Goal: Information Seeking & Learning: Learn about a topic

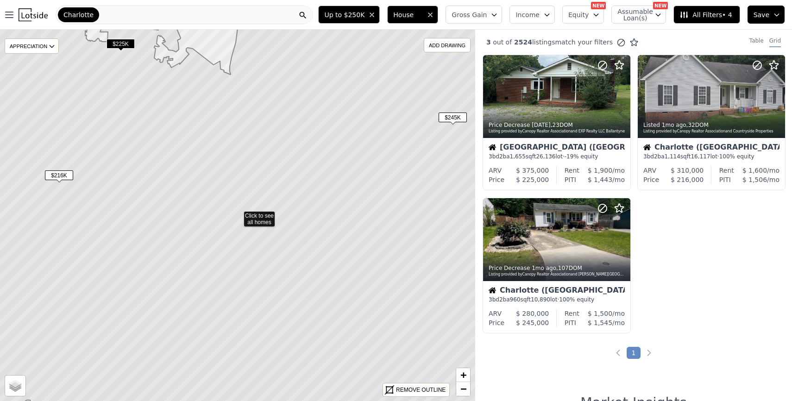
click at [174, 17] on div "Charlotte" at bounding box center [184, 15] width 257 height 19
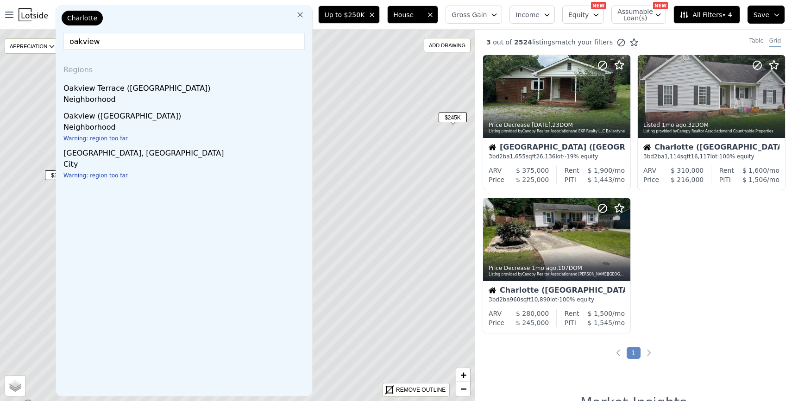
type input "oakview"
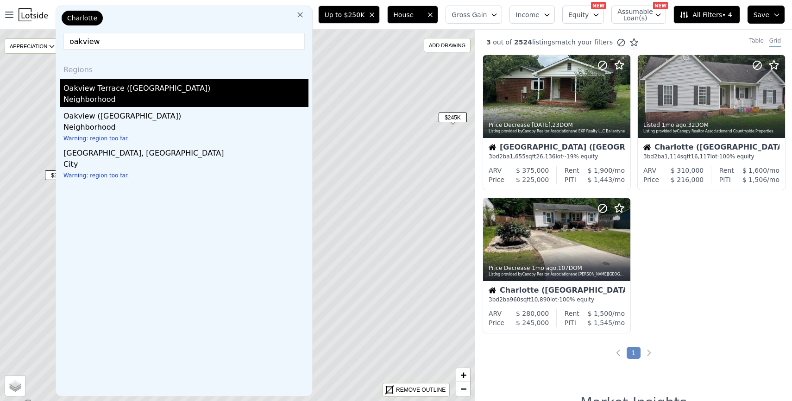
click at [136, 94] on div "Oakview Terrace ([GEOGRAPHIC_DATA])" at bounding box center [185, 86] width 245 height 15
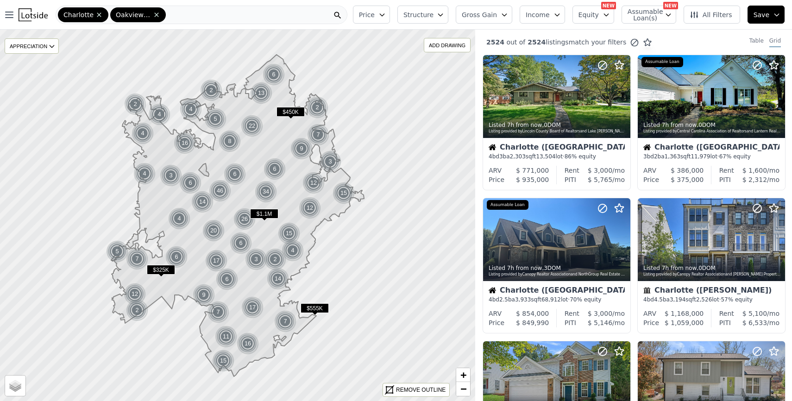
click at [442, 21] on button "Structure" at bounding box center [423, 15] width 51 height 18
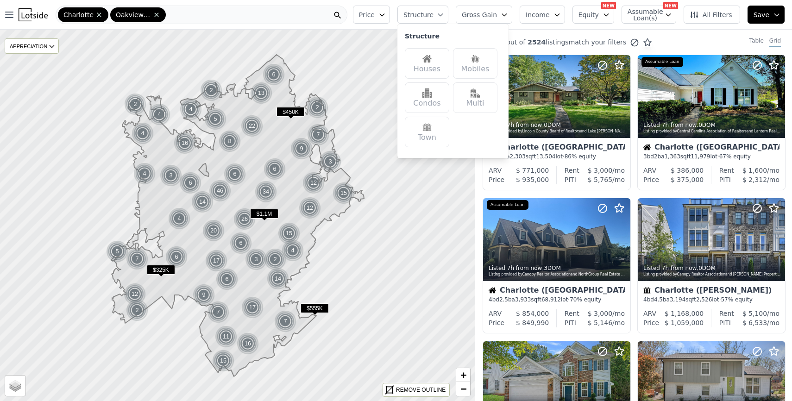
click at [433, 64] on div "Houses" at bounding box center [427, 63] width 44 height 31
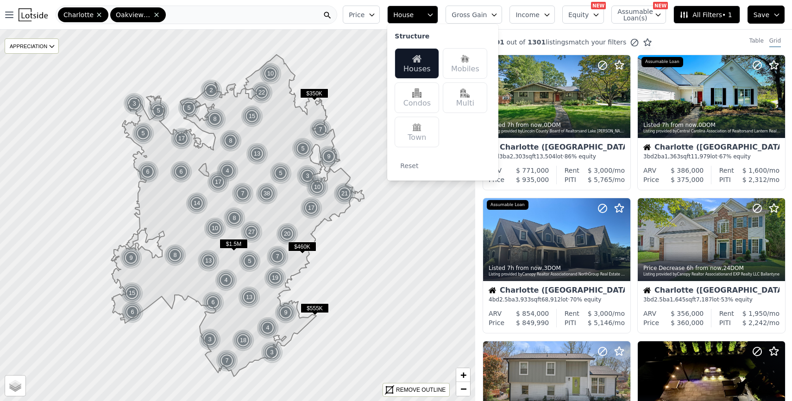
click at [376, 14] on icon "button" at bounding box center [371, 14] width 7 height 7
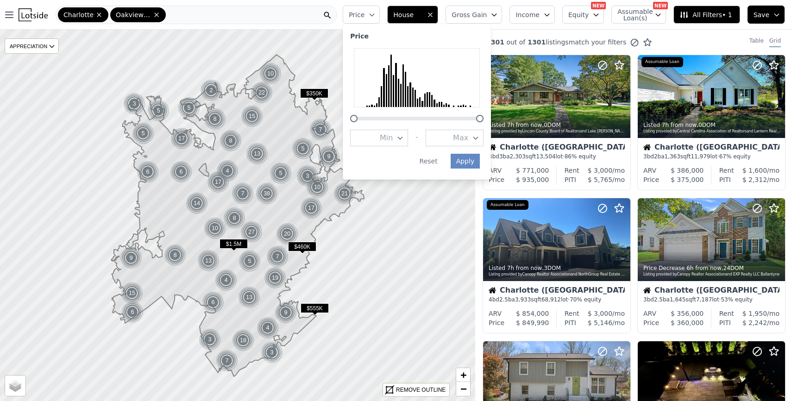
click at [465, 137] on span "Max" at bounding box center [460, 138] width 15 height 11
click at [468, 181] on button "$300K" at bounding box center [455, 176] width 58 height 17
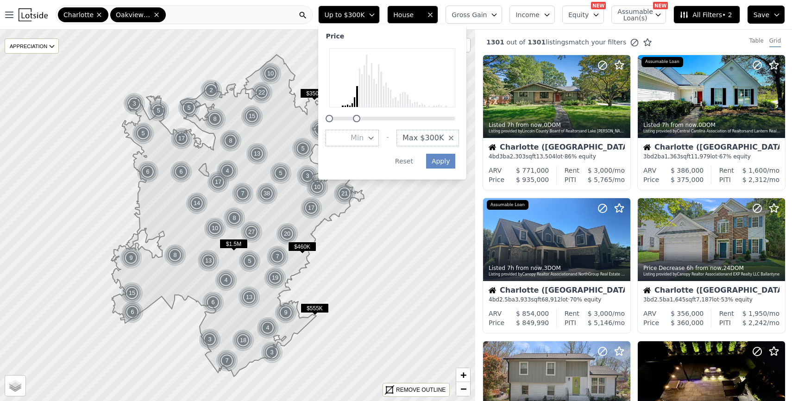
click at [459, 139] on button "Max $300K" at bounding box center [428, 138] width 63 height 17
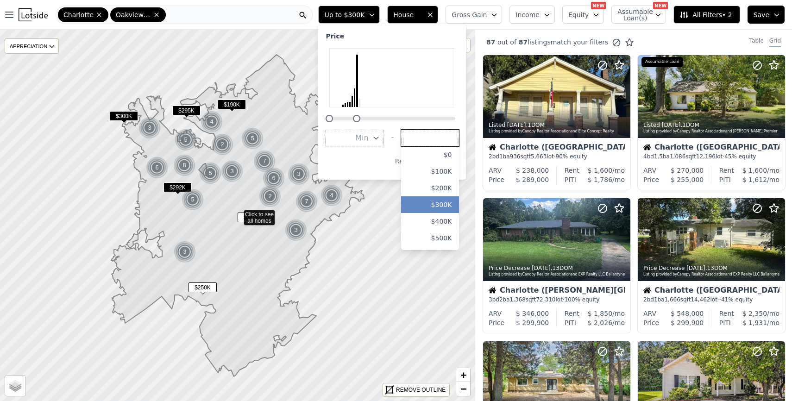
click at [456, 139] on input "number" at bounding box center [430, 138] width 58 height 17
type input "250000"
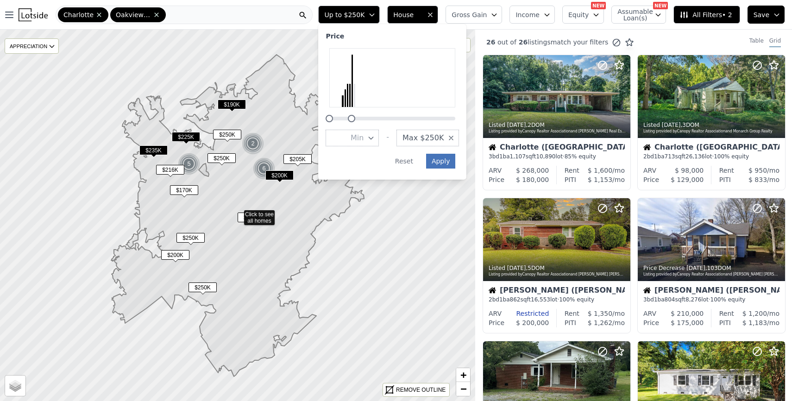
click at [453, 162] on button "Apply" at bounding box center [441, 161] width 30 height 15
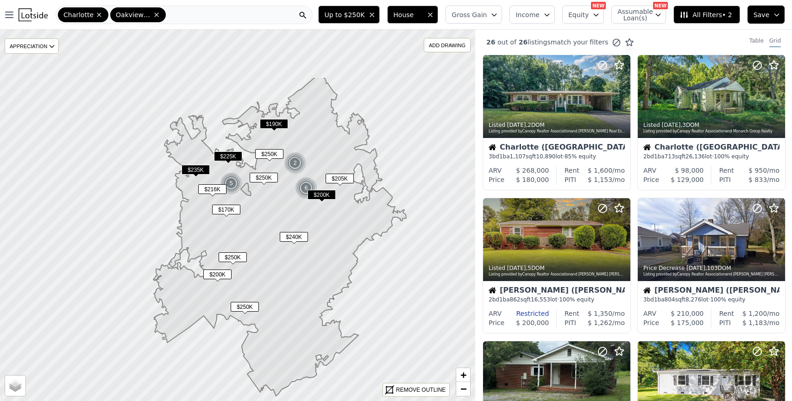
drag, startPoint x: 232, startPoint y: 151, endPoint x: 254, endPoint y: 236, distance: 88.1
click at [254, 236] on icon at bounding box center [279, 236] width 253 height 319
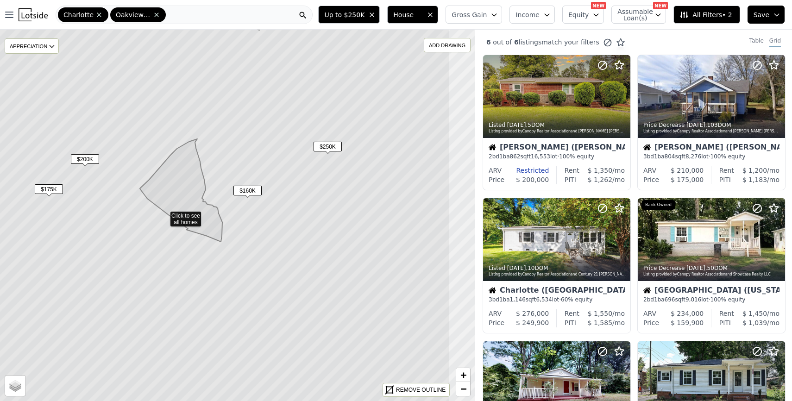
drag, startPoint x: 393, startPoint y: 238, endPoint x: 320, endPoint y: 238, distance: 73.7
click at [320, 238] on icon at bounding box center [164, 216] width 572 height 448
